Goal: Information Seeking & Learning: Find specific fact

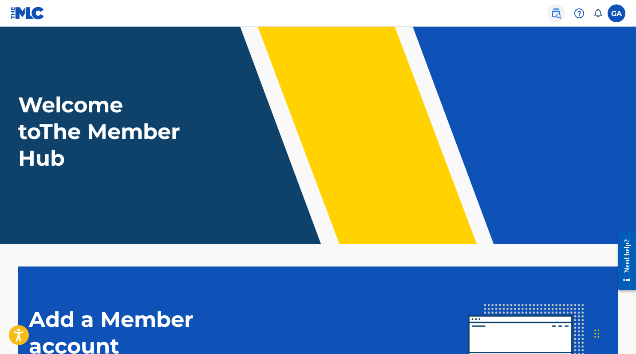
click at [551, 17] on img at bounding box center [556, 13] width 11 height 11
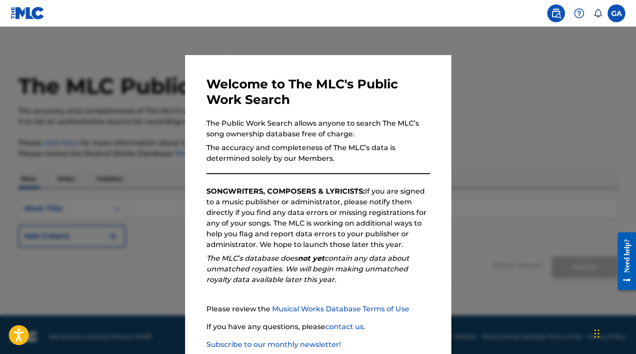
click at [521, 235] on div at bounding box center [318, 204] width 636 height 354
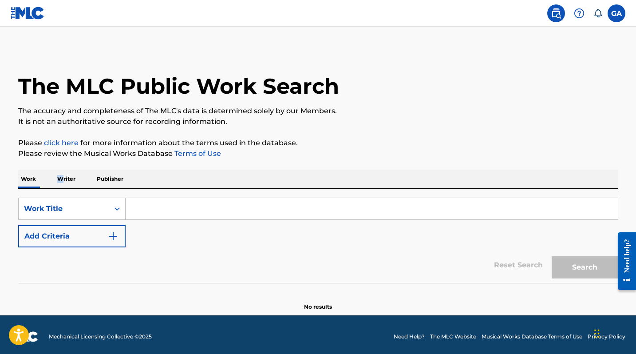
click at [62, 188] on p "Writer" at bounding box center [67, 178] width 24 height 19
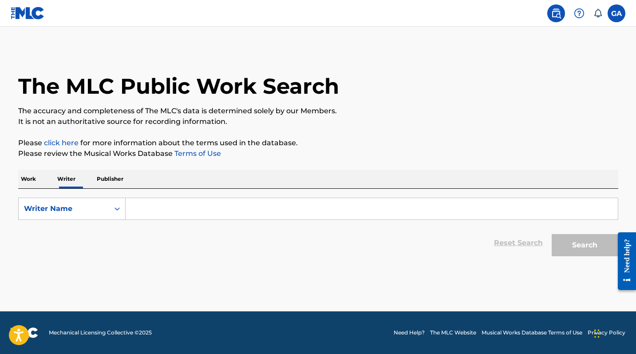
click at [177, 219] on input "Search Form" at bounding box center [372, 208] width 492 height 21
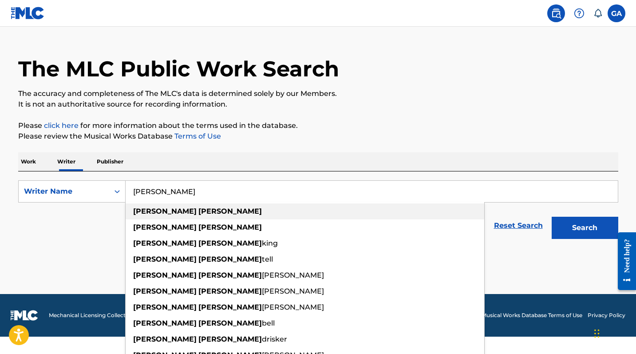
scroll to position [19, 0]
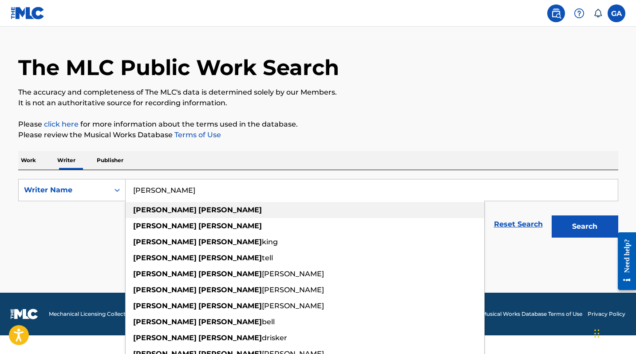
click at [178, 214] on strong "[PERSON_NAME]" at bounding box center [164, 209] width 63 height 8
type input "[PERSON_NAME]"
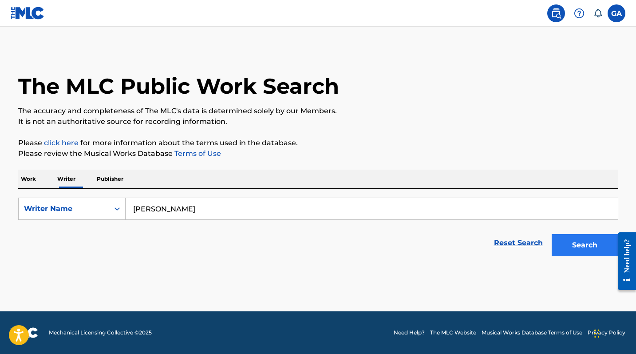
click at [563, 256] on button "Search" at bounding box center [584, 245] width 67 height 22
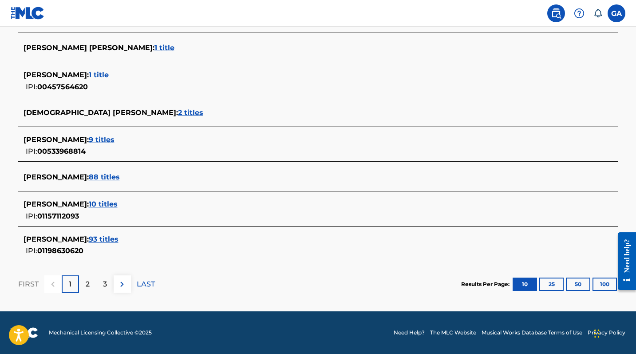
scroll to position [361, 0]
click at [110, 243] on span "93 titles" at bounding box center [104, 239] width 30 height 8
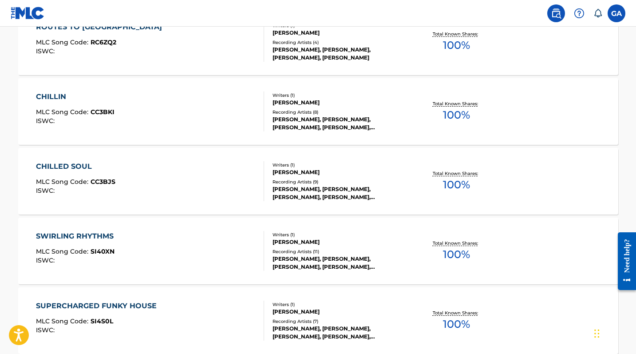
click at [346, 176] on div "[PERSON_NAME]" at bounding box center [339, 172] width 134 height 8
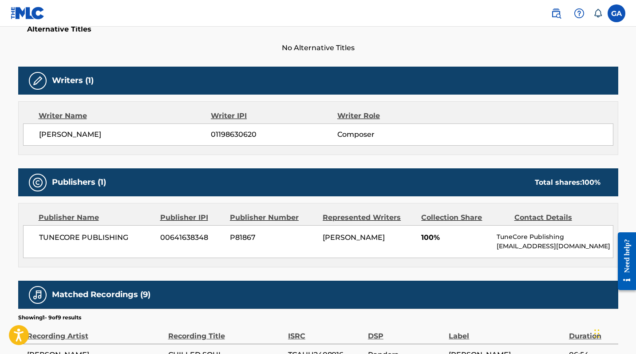
scroll to position [245, 0]
